Goal: Navigation & Orientation: Find specific page/section

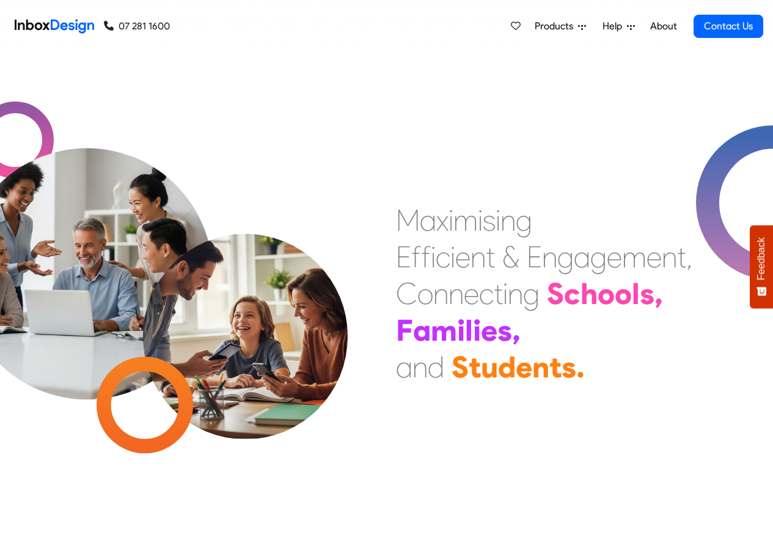
click at [664, 26] on link "About" at bounding box center [664, 26] width 34 height 24
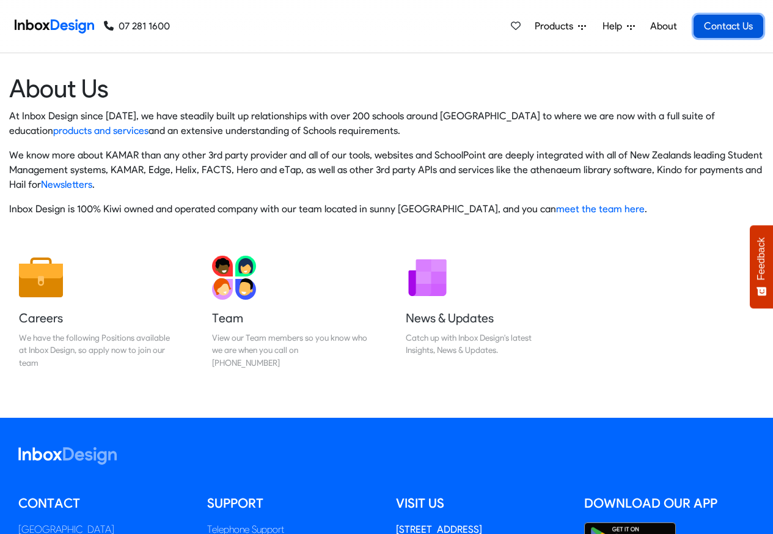
click at [731, 27] on link "Contact Us" at bounding box center [729, 26] width 70 height 23
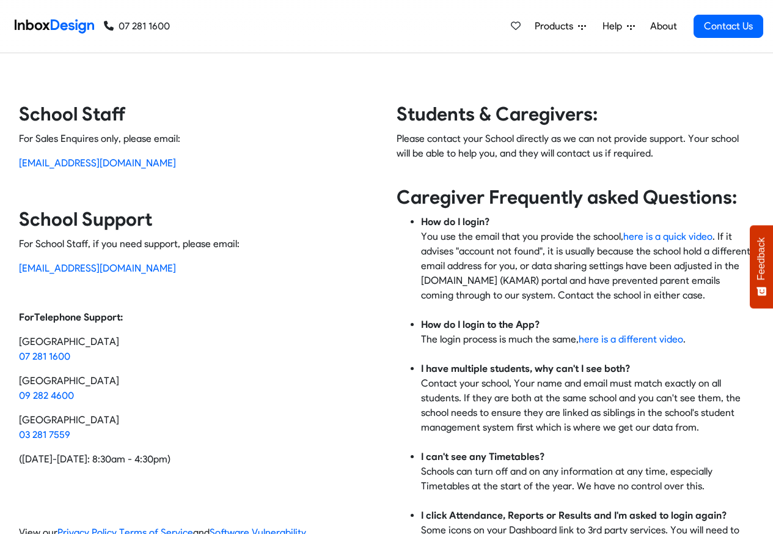
click at [572, 26] on span "Products" at bounding box center [556, 26] width 43 height 15
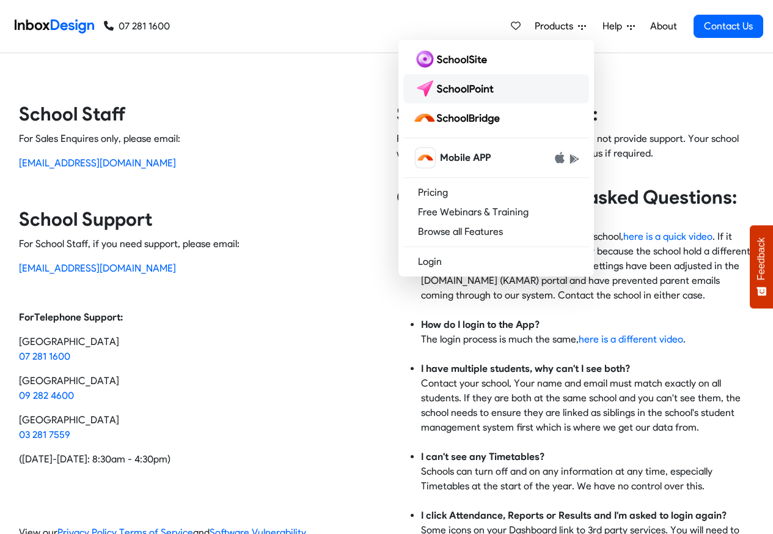
click at [460, 89] on img at bounding box center [456, 89] width 86 height 20
